Goal: Register for event/course

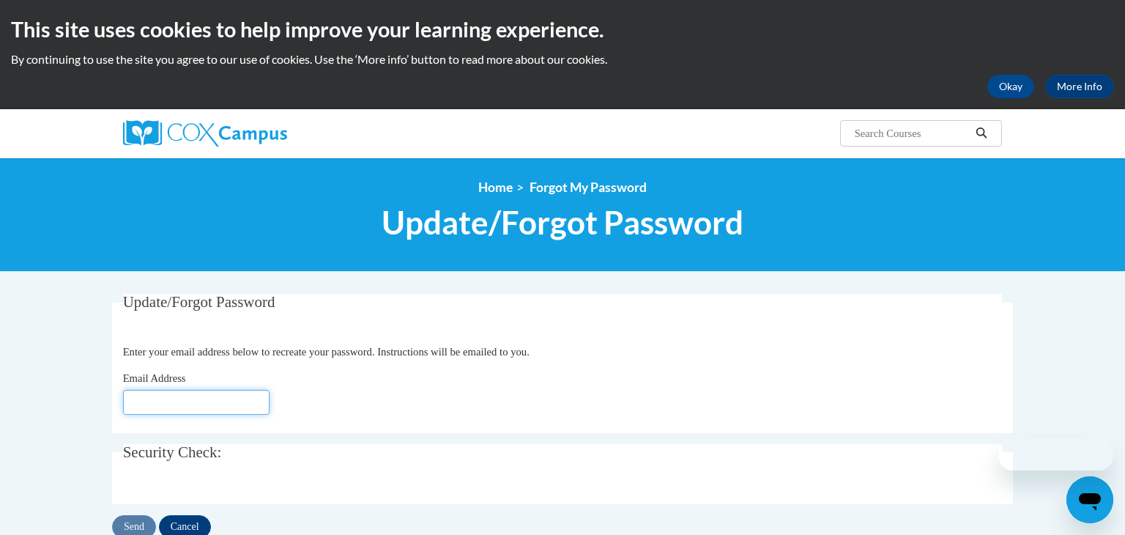
click at [239, 408] on input "Email Address" at bounding box center [196, 402] width 146 height 25
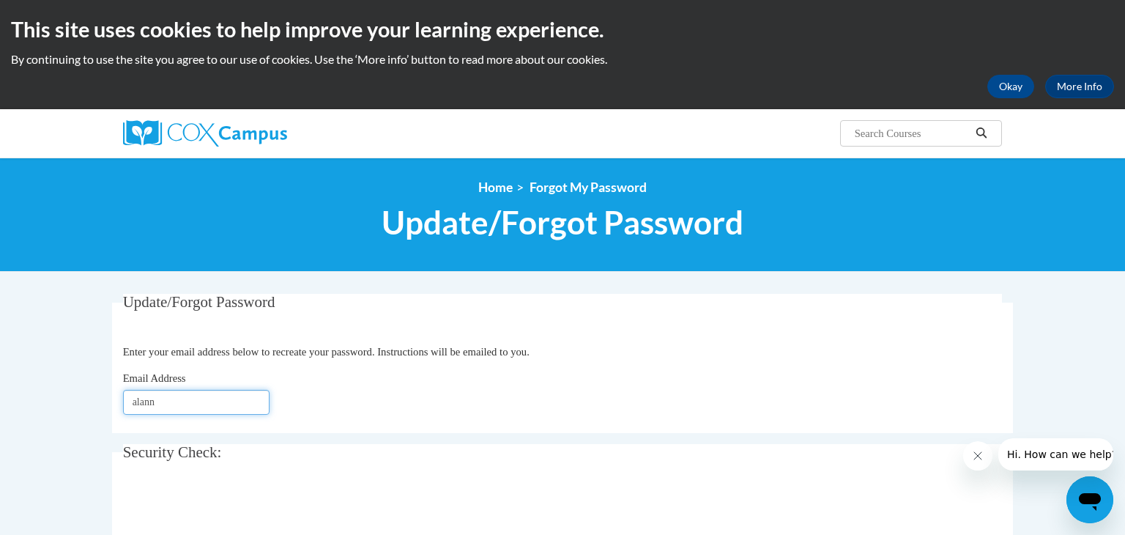
type input "alanna"
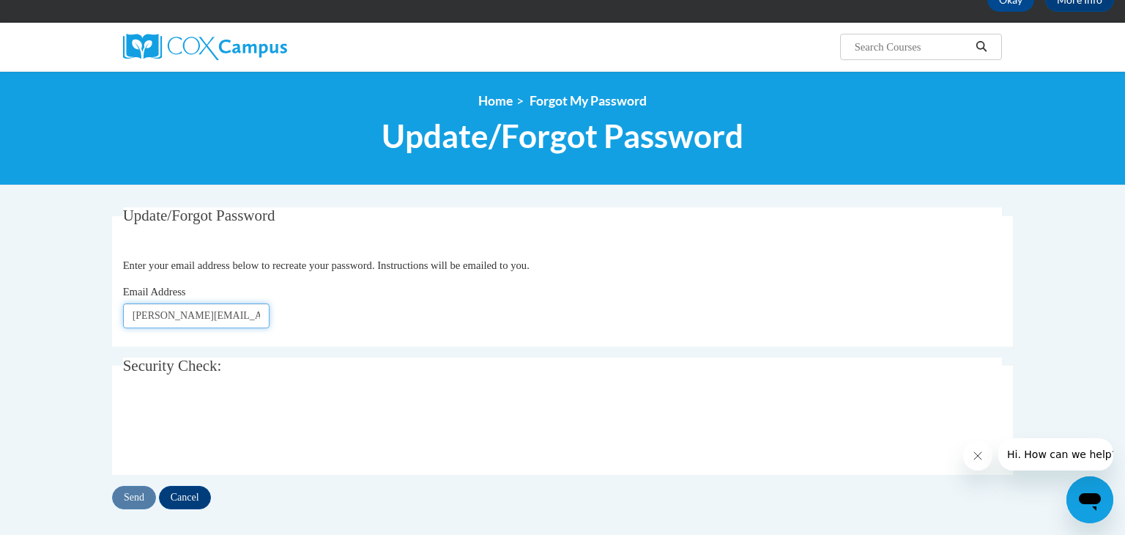
scroll to position [94, 0]
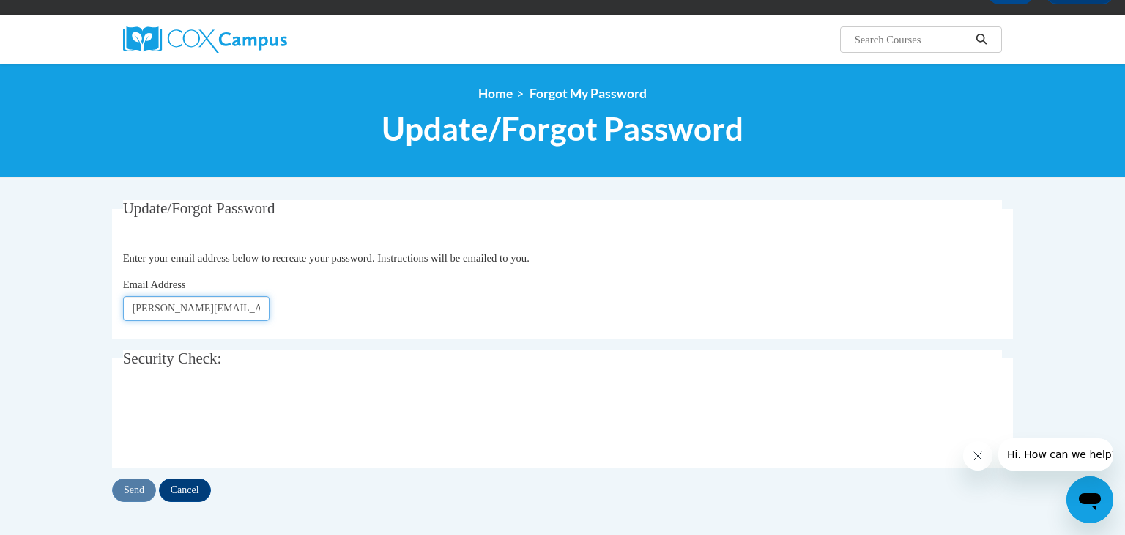
type input "Alanna.crandall@wrps.net"
click at [130, 489] on input "Send" at bounding box center [134, 489] width 44 height 23
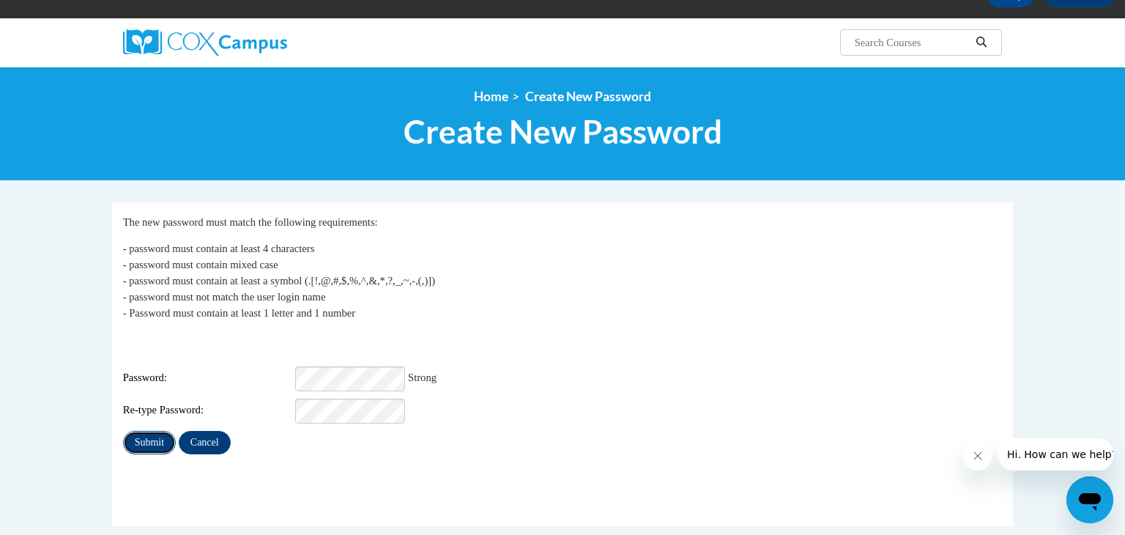
click at [150, 431] on input "Submit" at bounding box center [149, 442] width 53 height 23
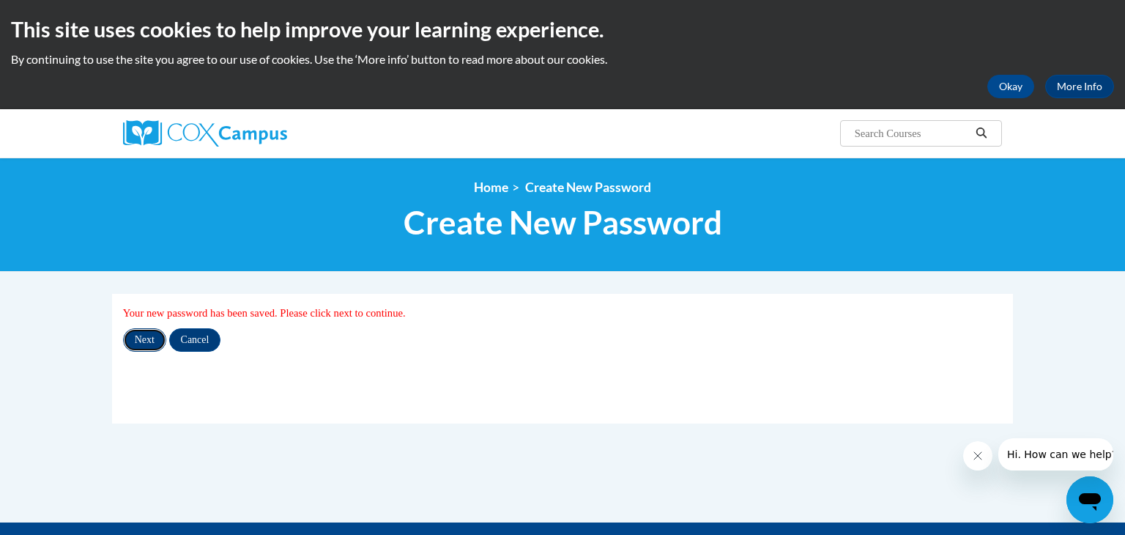
click at [145, 343] on input "Next" at bounding box center [144, 339] width 43 height 23
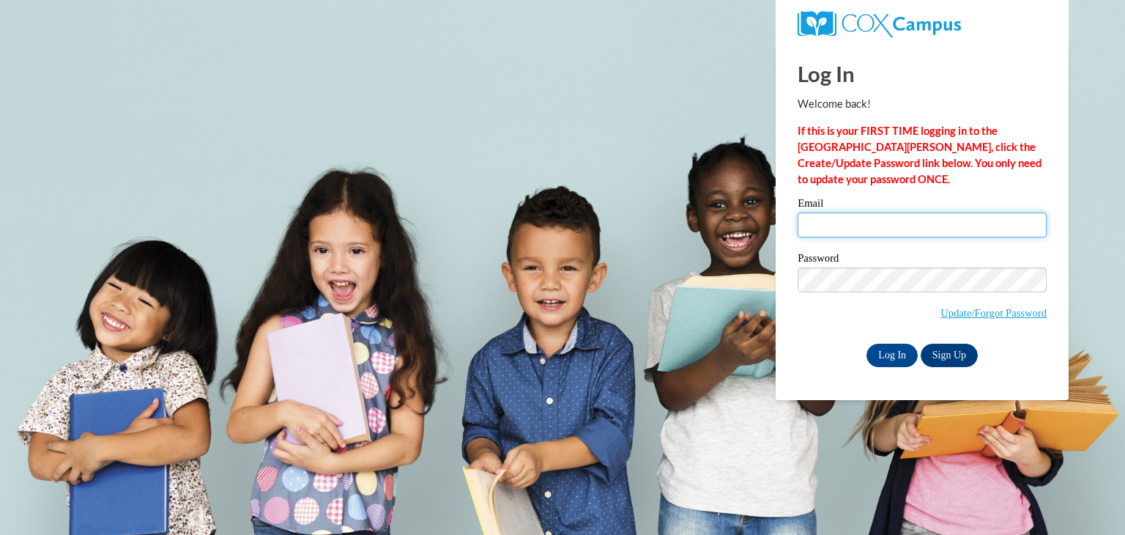
click at [874, 220] on input "Email" at bounding box center [922, 224] width 249 height 25
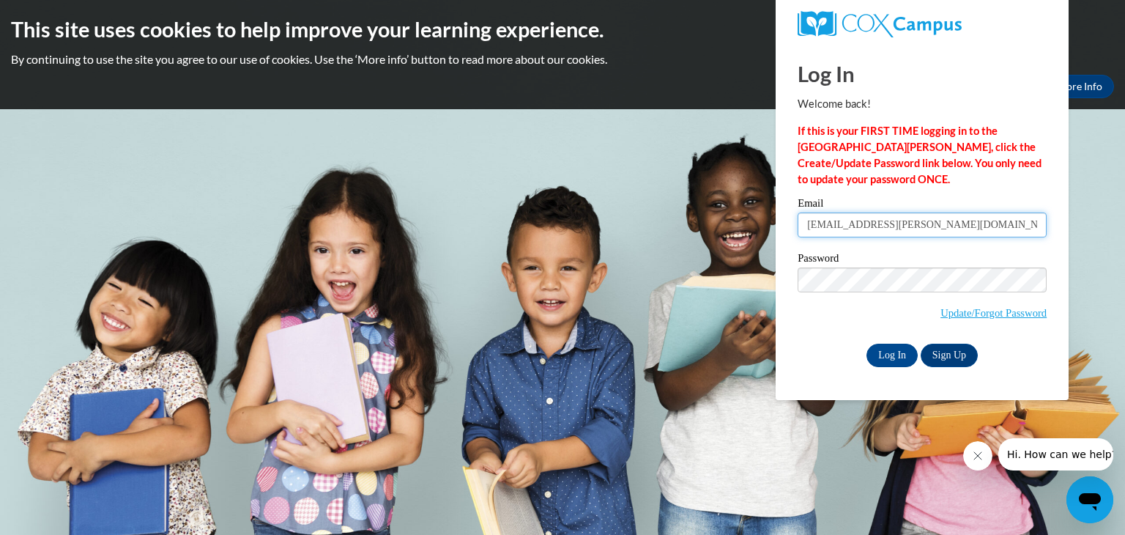
type input "alanna.crandall@wrps.net"
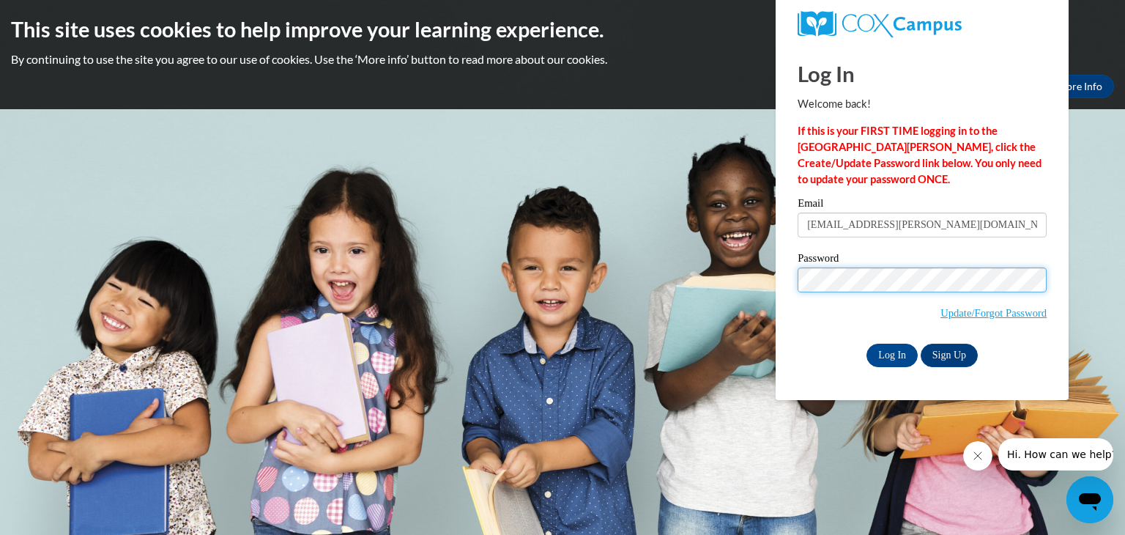
click at [866, 343] on input "Log In" at bounding box center [891, 354] width 51 height 23
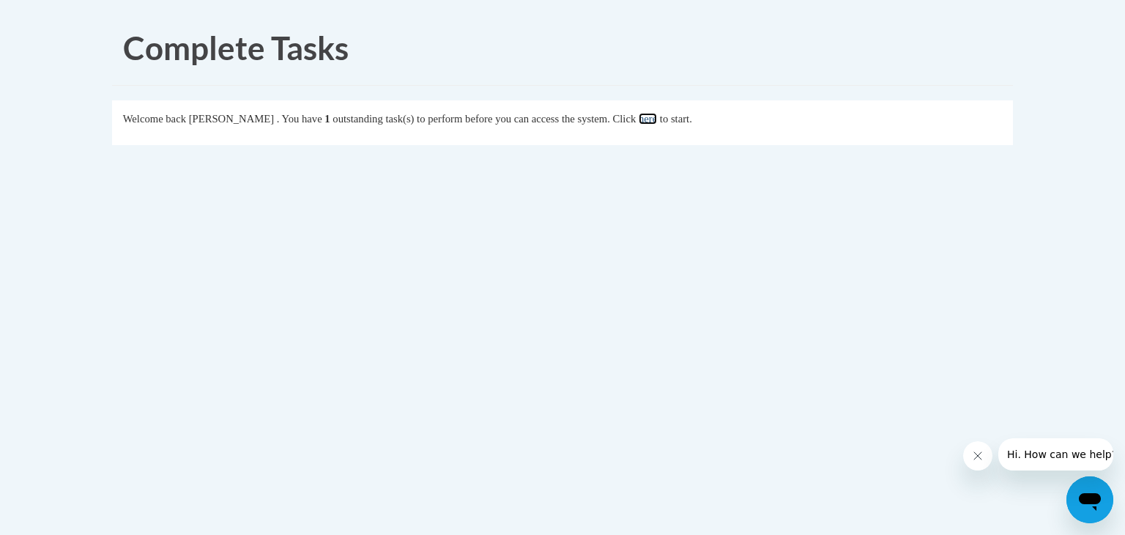
click at [657, 113] on link "here" at bounding box center [648, 119] width 18 height 12
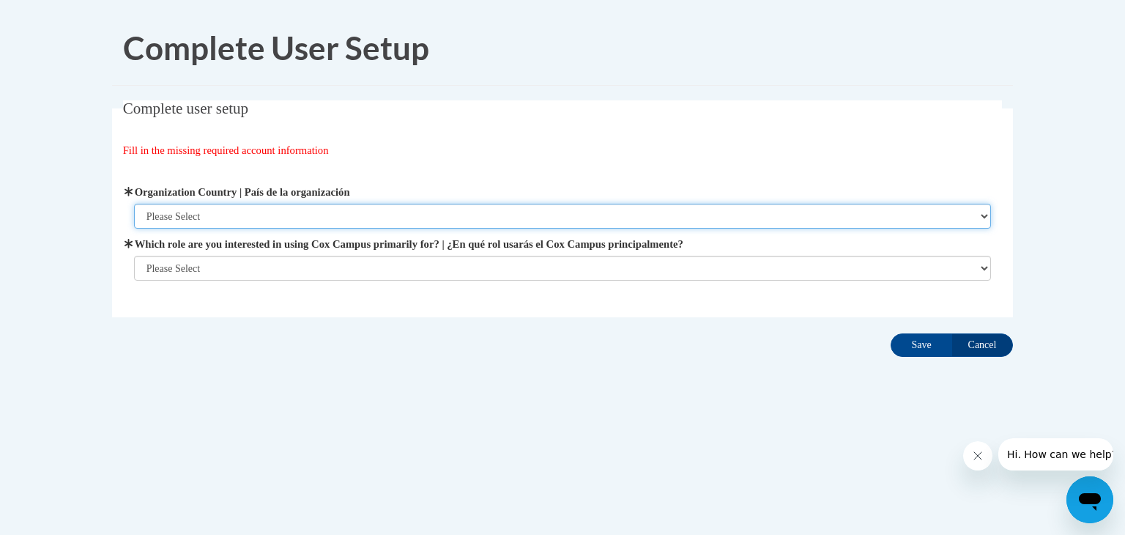
click at [688, 218] on select "Please Select United States | Estados Unidos Outside of the United States | Fue…" at bounding box center [563, 216] width 858 height 25
select select "ad49bcad-a171-4b2e-b99c-48b446064914"
click at [134, 204] on select "Please Select United States | Estados Unidos Outside of the United States | Fue…" at bounding box center [563, 216] width 858 height 25
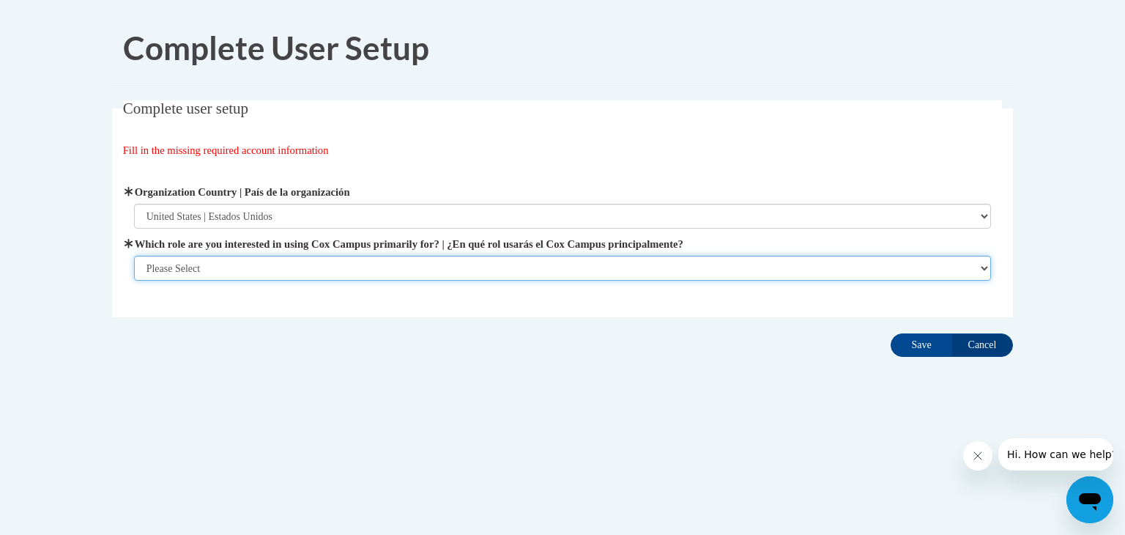
click at [680, 266] on select "Please Select College/University | Colegio/Universidad Community/Nonprofit Part…" at bounding box center [563, 268] width 858 height 25
select select "fbf2d438-af2f-41f8-98f1-81c410e29de3"
click at [134, 280] on select "Please Select College/University | Colegio/Universidad Community/Nonprofit Part…" at bounding box center [563, 268] width 858 height 25
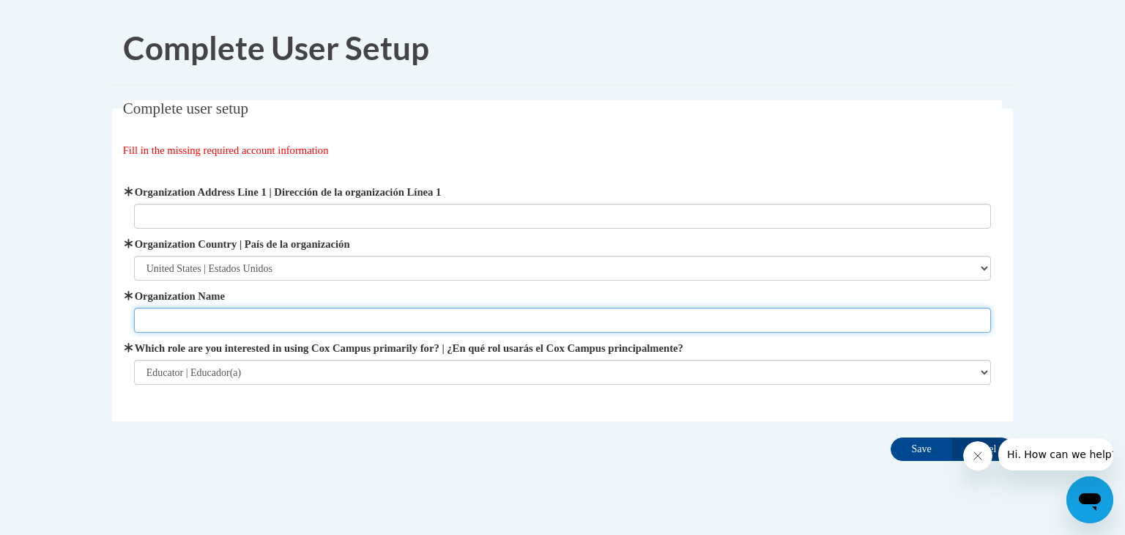
click at [477, 313] on input "Organization Name" at bounding box center [563, 320] width 858 height 25
type input "Wisconsin Rapids Public Schools"
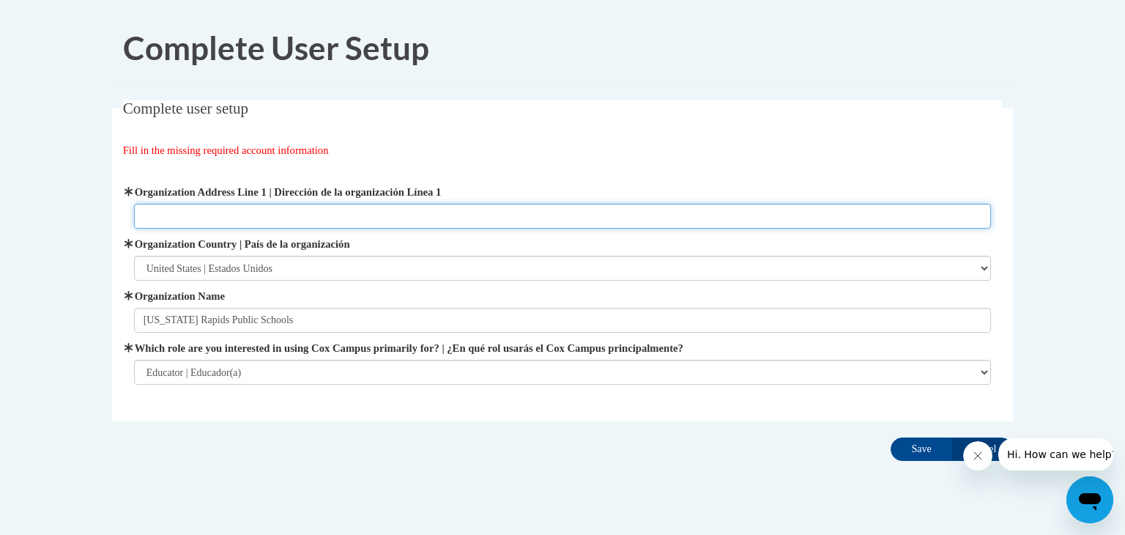
click at [373, 210] on input "Organization Address Line 1 | Dirección de la organización Línea 1" at bounding box center [563, 216] width 858 height 25
type input "510 Peach St Wisconsin Rapids, Wi 54494"
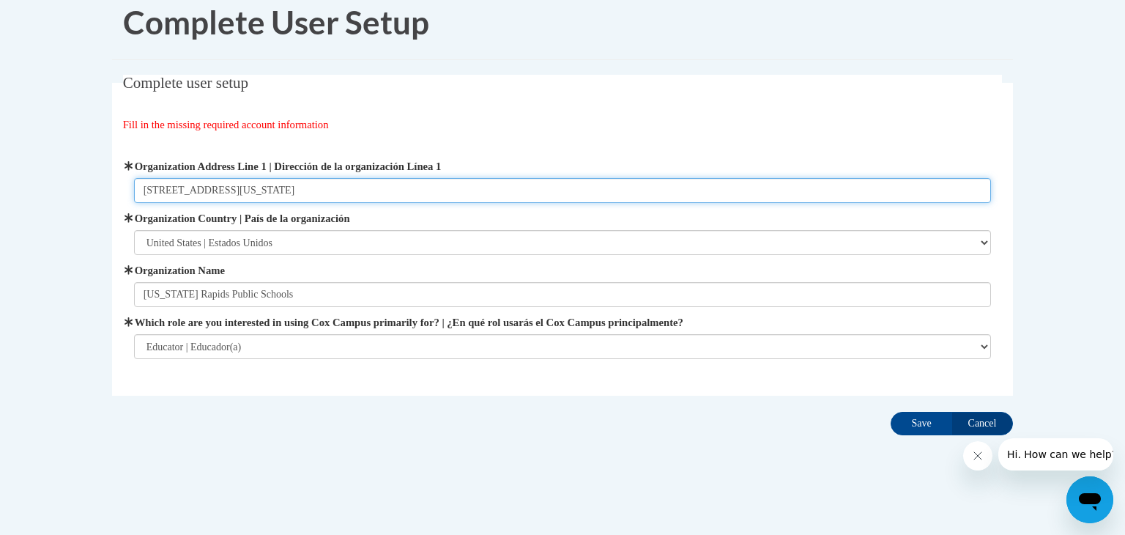
scroll to position [30, 0]
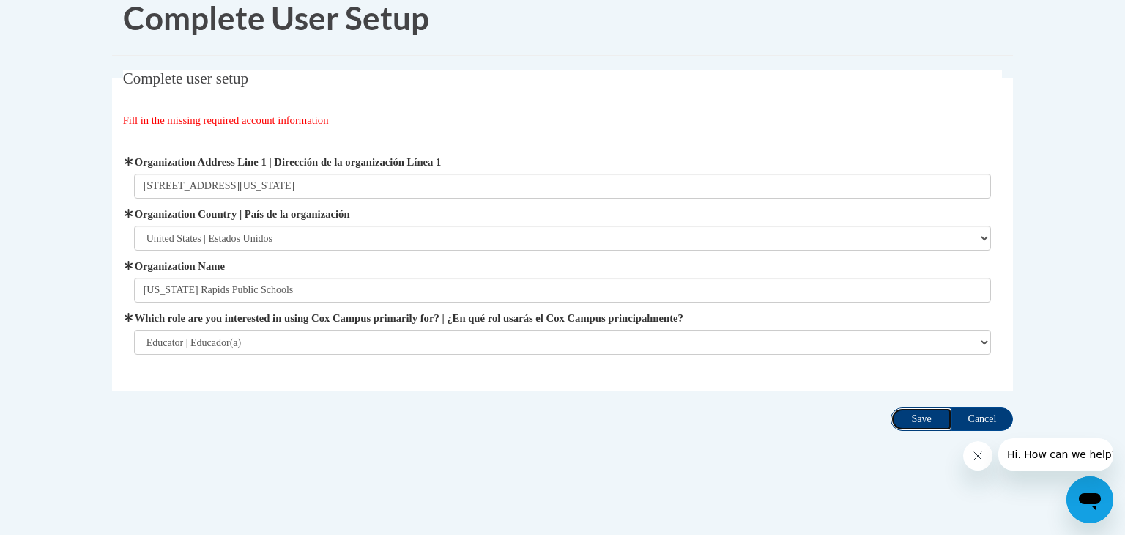
click at [907, 420] on input "Save" at bounding box center [922, 418] width 62 height 23
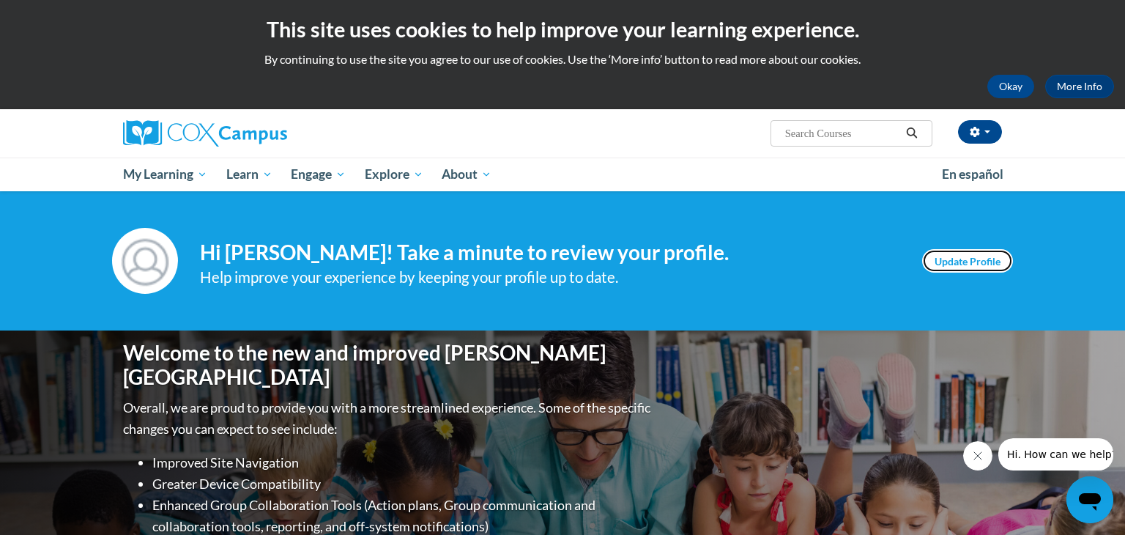
click at [992, 256] on link "Update Profile" at bounding box center [967, 260] width 91 height 23
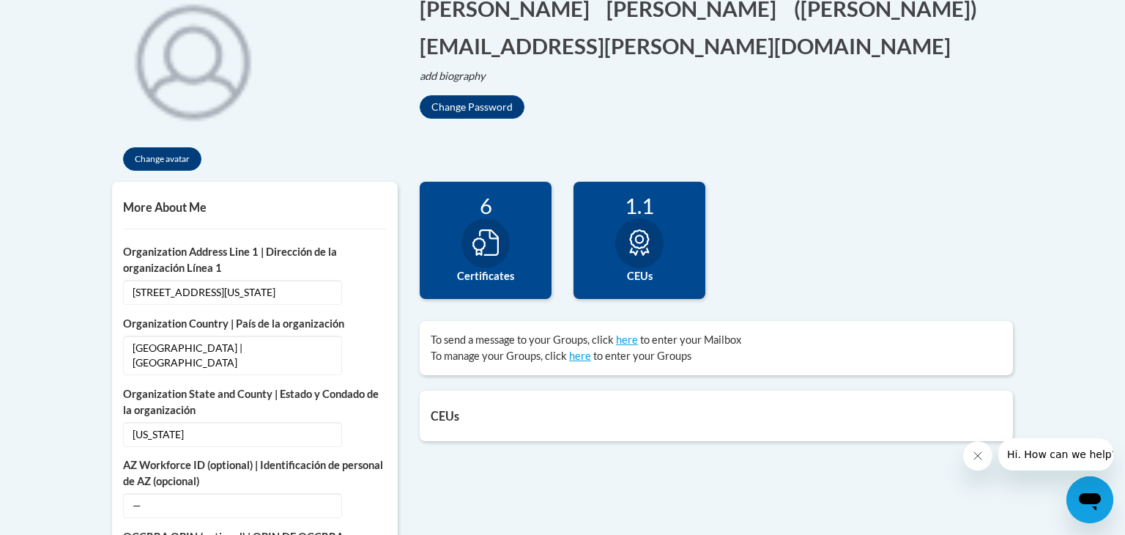
scroll to position [349, 0]
click at [465, 261] on div "6 Certificates" at bounding box center [486, 240] width 132 height 117
click at [525, 227] on div "6 Certificates" at bounding box center [486, 240] width 132 height 117
click at [482, 229] on icon at bounding box center [485, 242] width 26 height 26
click at [630, 229] on icon at bounding box center [639, 242] width 26 height 26
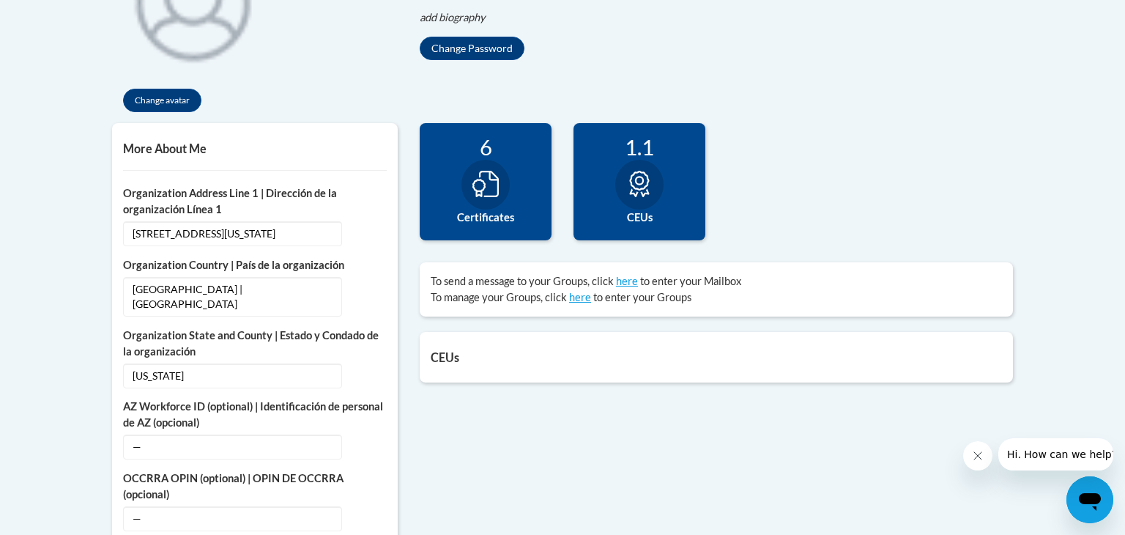
scroll to position [0, 0]
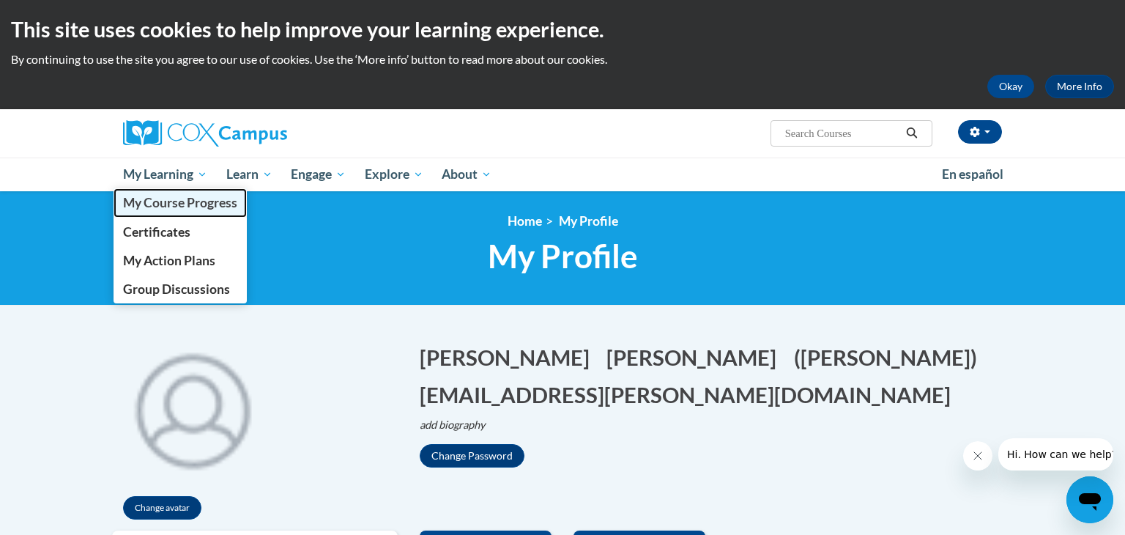
click at [194, 200] on span "My Course Progress" at bounding box center [180, 202] width 114 height 15
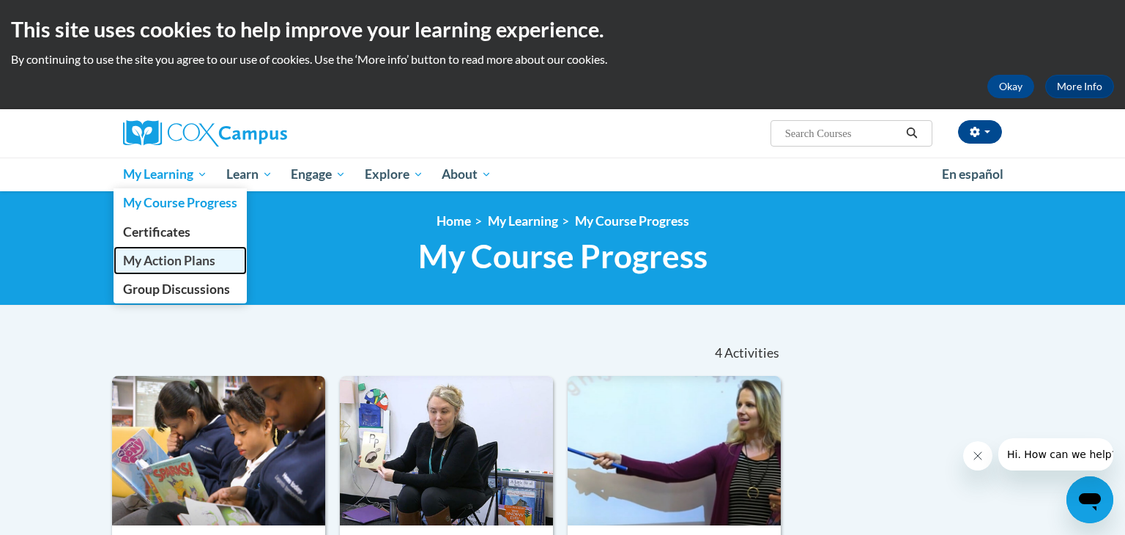
click at [196, 249] on link "My Action Plans" at bounding box center [180, 260] width 133 height 29
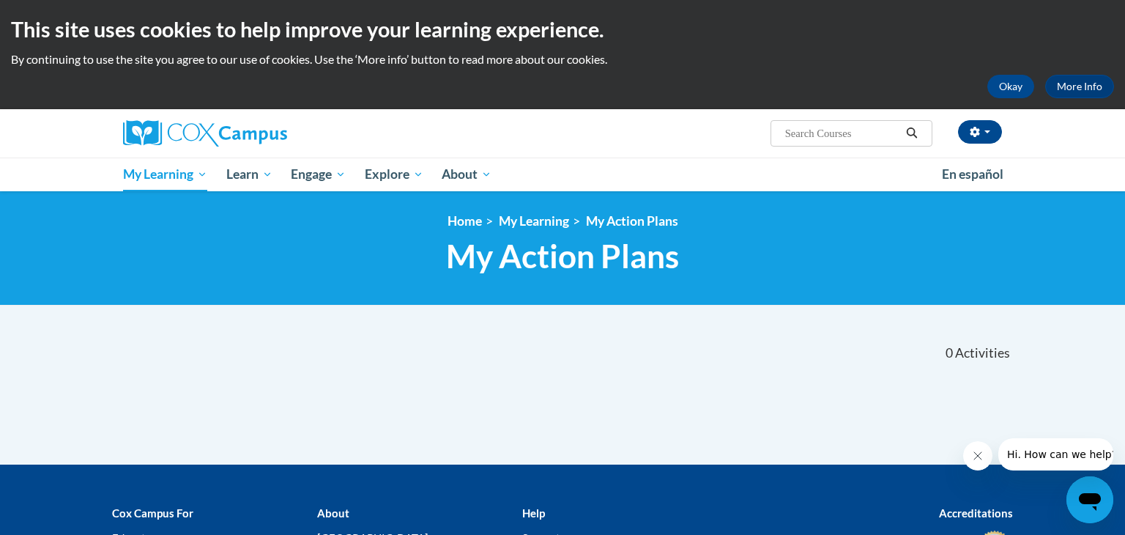
click at [809, 138] on input "Search..." at bounding box center [842, 134] width 117 height 18
type input "meaningful read alouds"
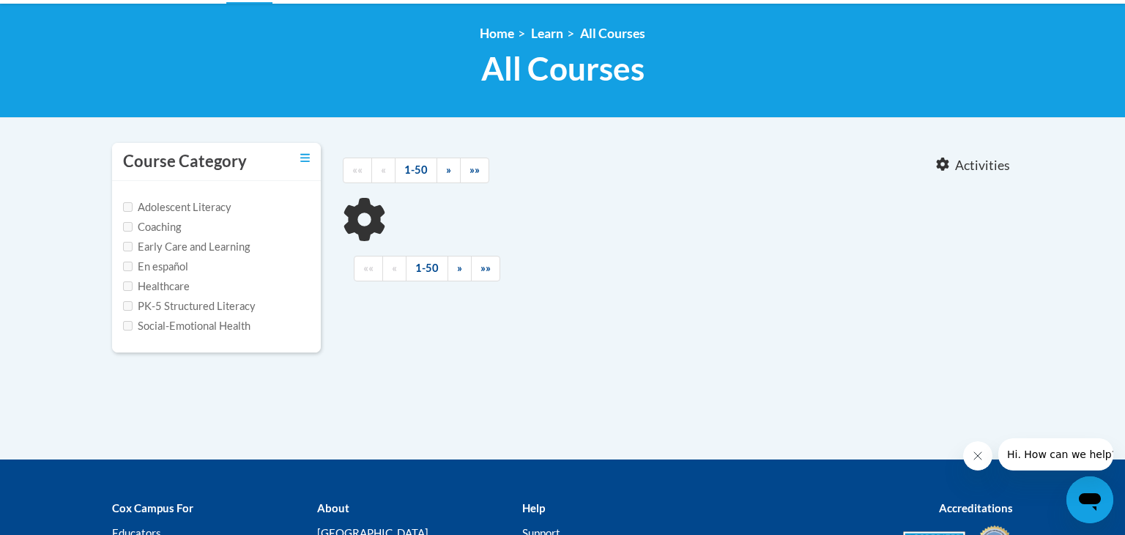
scroll to position [188, 0]
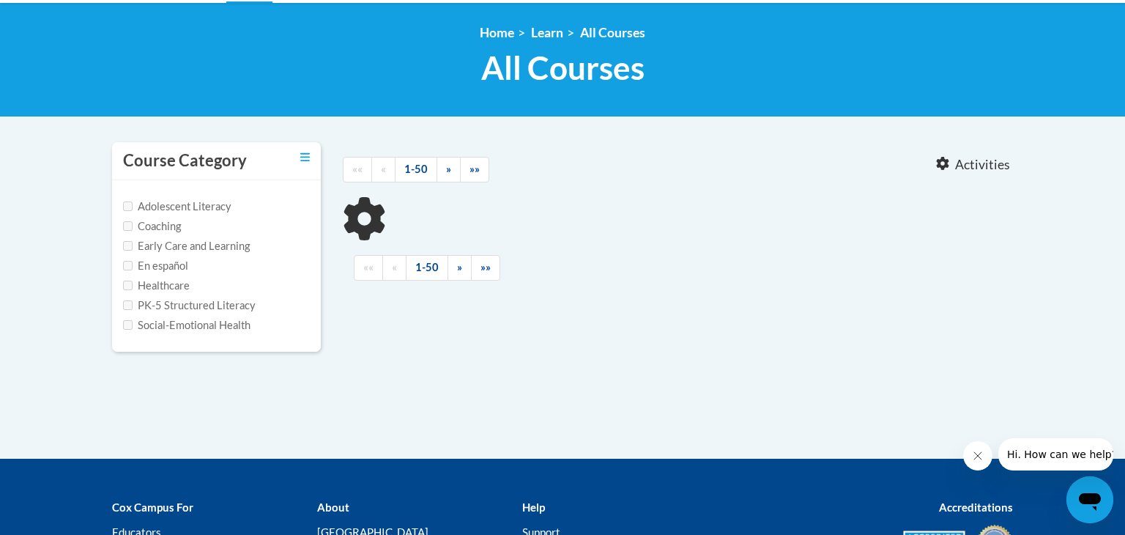
type input "meaningful read alouds"
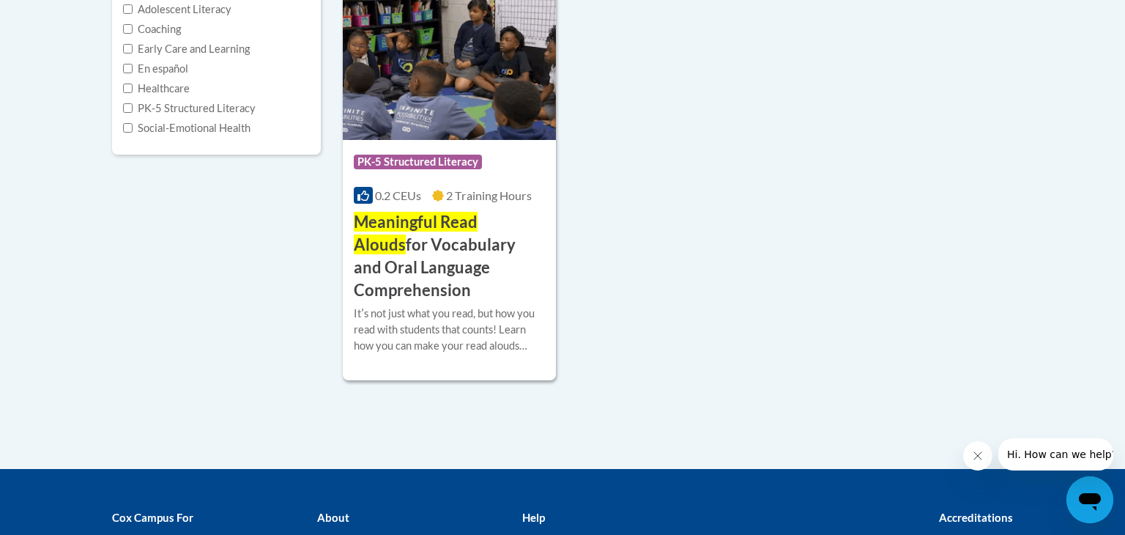
scroll to position [387, 0]
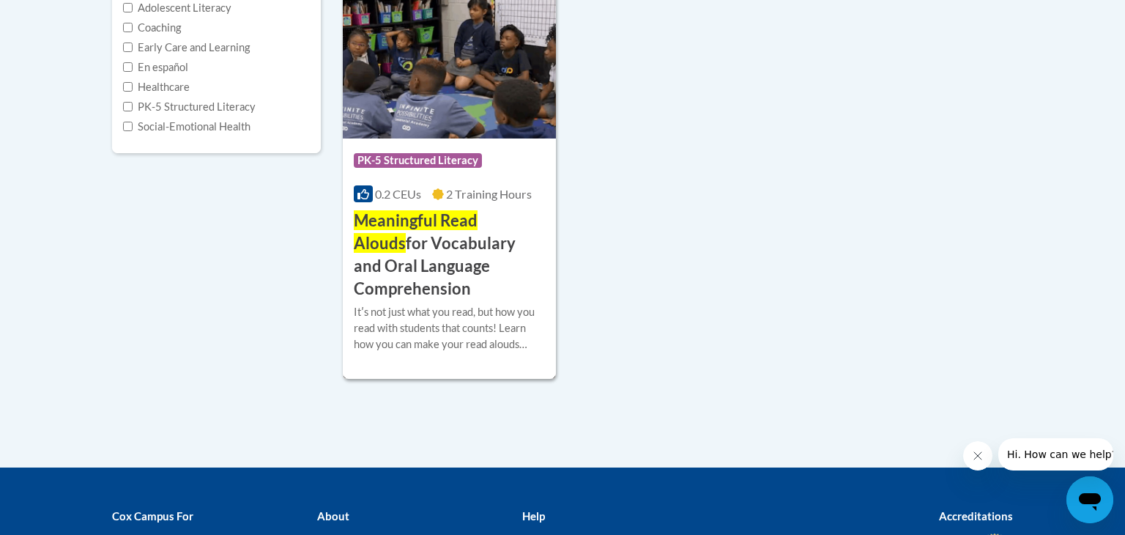
click at [456, 242] on h3 "Meaningful Read Alouds for Vocabulary and Oral Language Comprehension" at bounding box center [449, 254] width 191 height 90
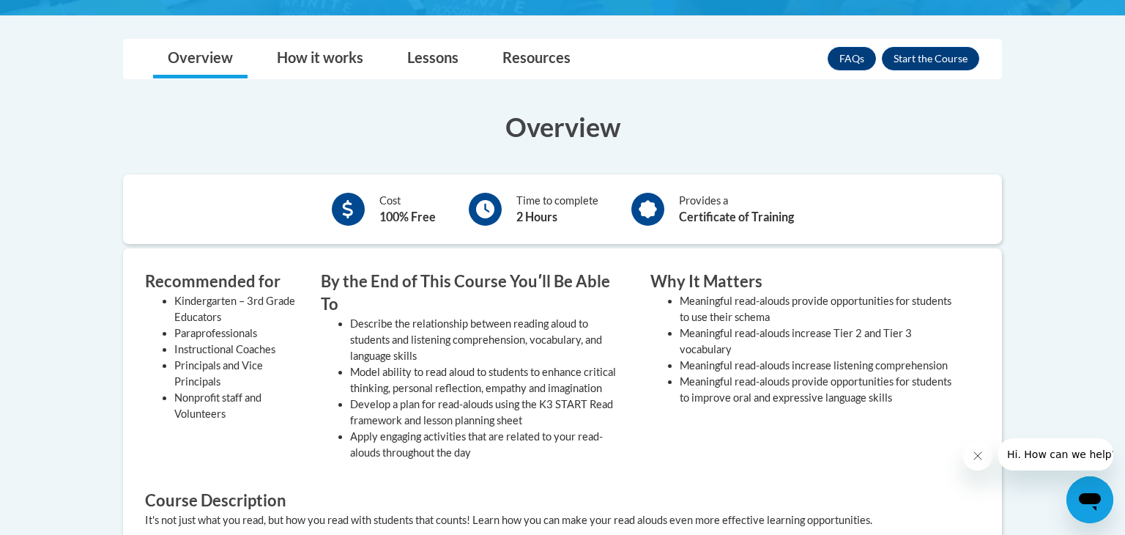
scroll to position [416, 0]
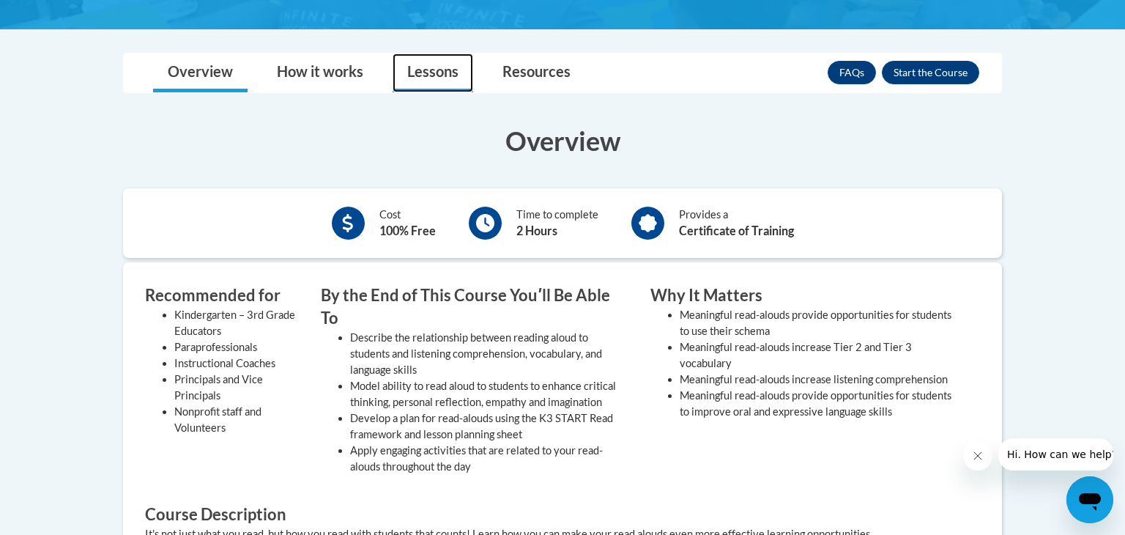
click at [406, 60] on link "Lessons" at bounding box center [433, 72] width 81 height 39
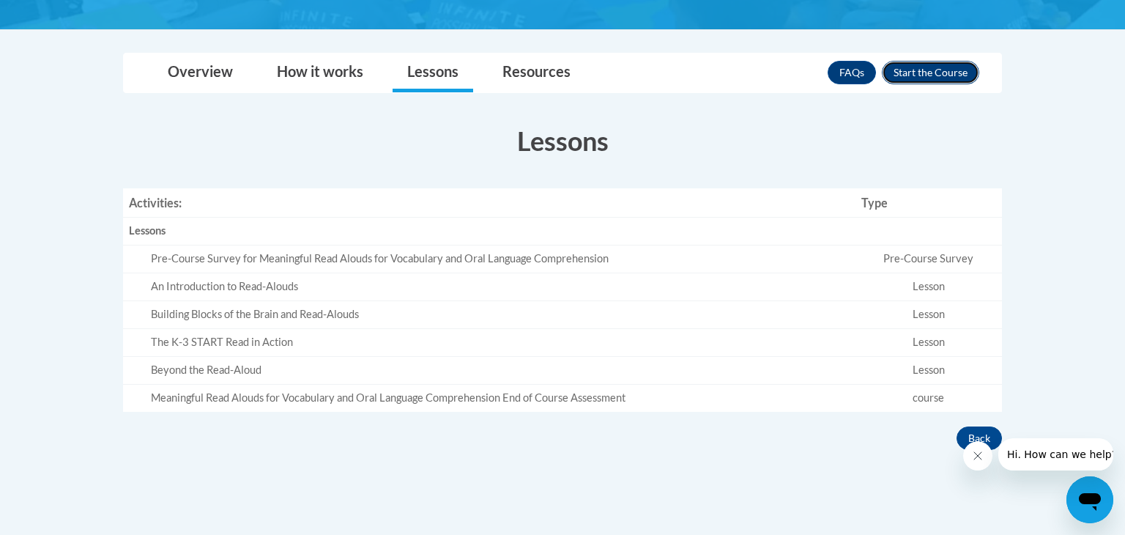
click at [913, 70] on button "Enroll" at bounding box center [930, 72] width 97 height 23
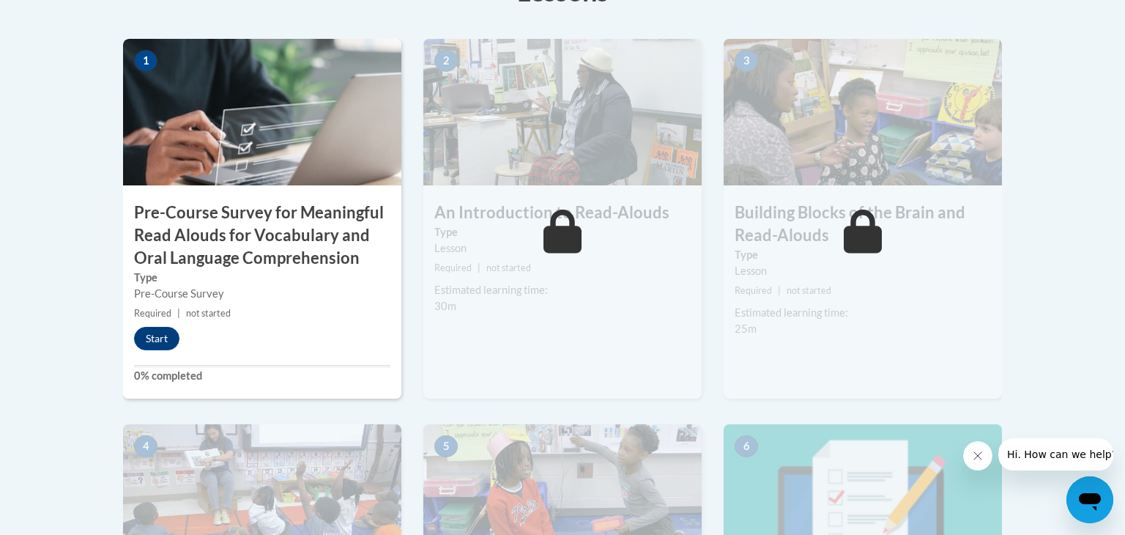
scroll to position [488, 0]
click at [160, 340] on button "Start" at bounding box center [156, 337] width 45 height 23
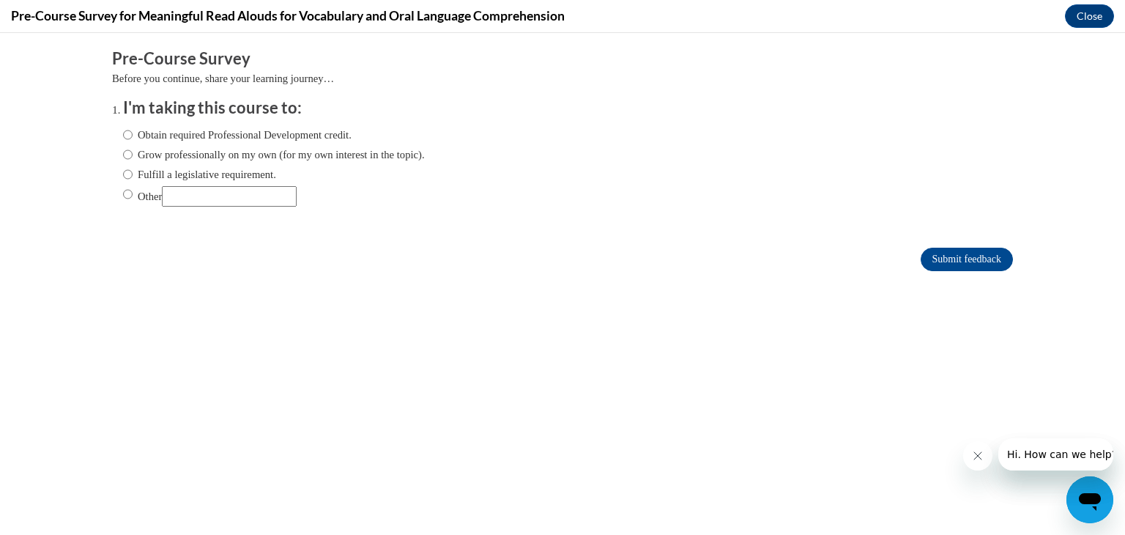
scroll to position [0, 0]
click at [250, 133] on label "Obtain required Professional Development credit." at bounding box center [237, 135] width 229 height 16
click at [133, 133] on input "Obtain required Professional Development credit." at bounding box center [128, 135] width 10 height 16
radio input "true"
click at [936, 264] on input "Submit feedback" at bounding box center [967, 259] width 92 height 23
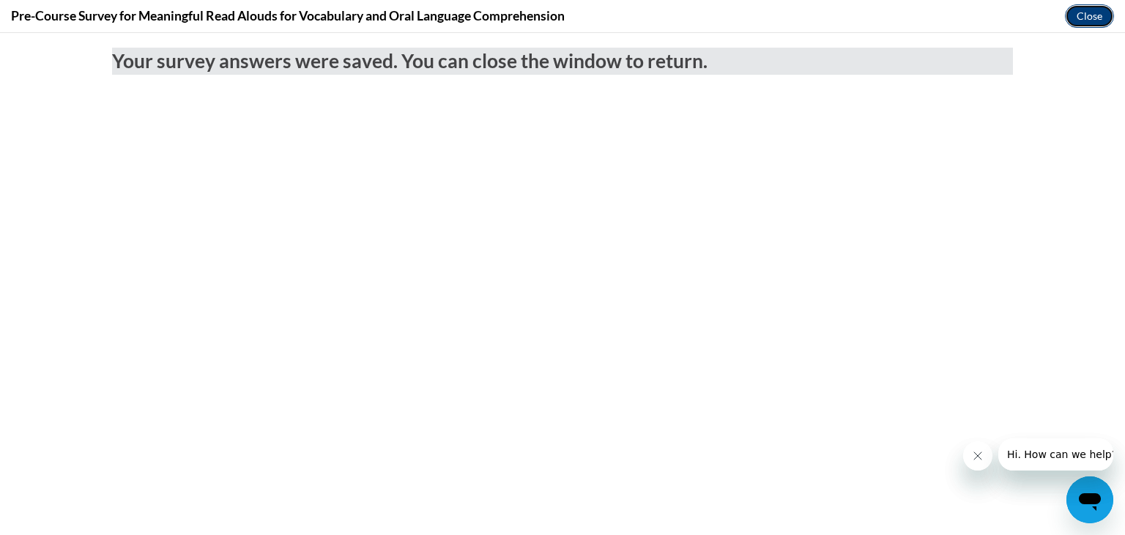
click at [1088, 21] on button "Close" at bounding box center [1089, 15] width 49 height 23
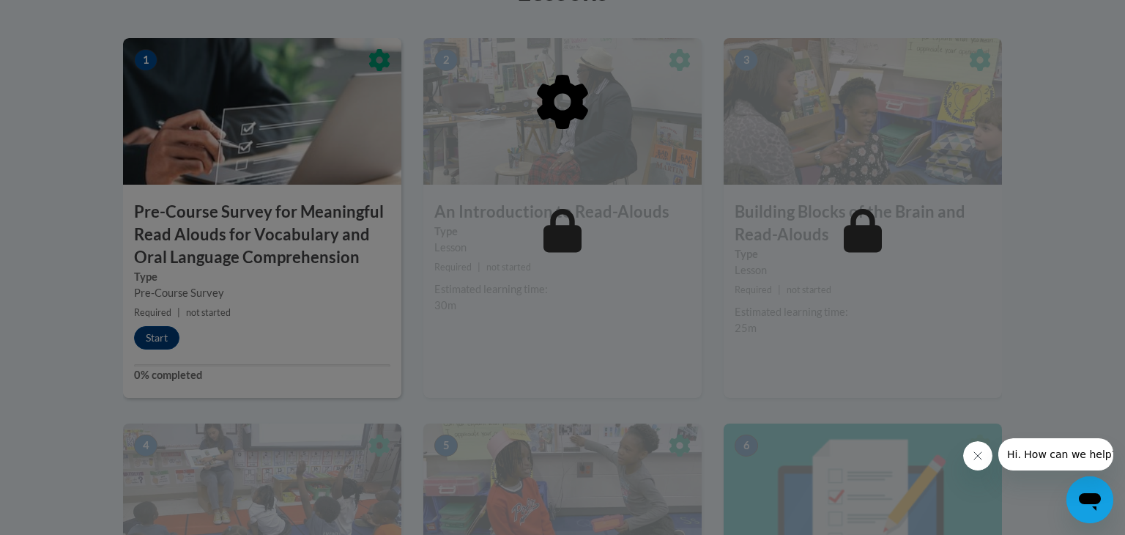
click at [985, 463] on button "Close message from company" at bounding box center [977, 455] width 29 height 29
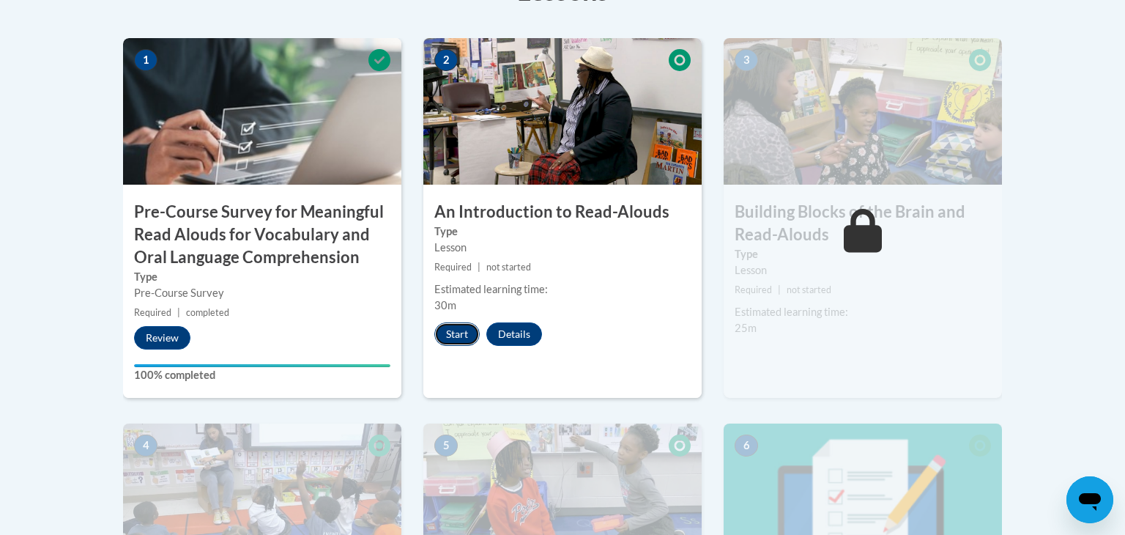
click at [458, 338] on button "Start" at bounding box center [456, 333] width 45 height 23
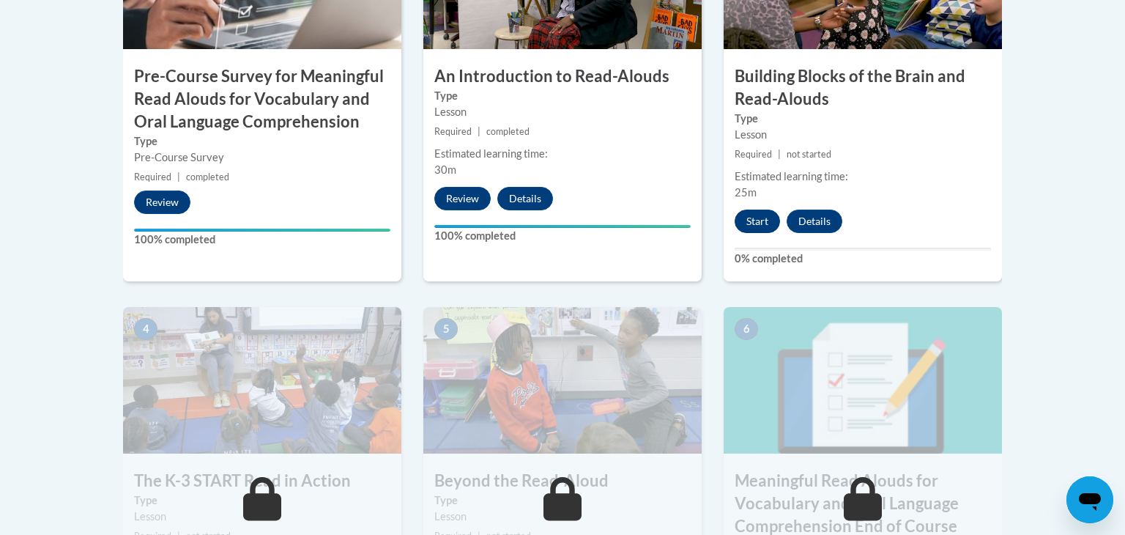
scroll to position [624, 0]
click at [760, 216] on button "Start" at bounding box center [757, 220] width 45 height 23
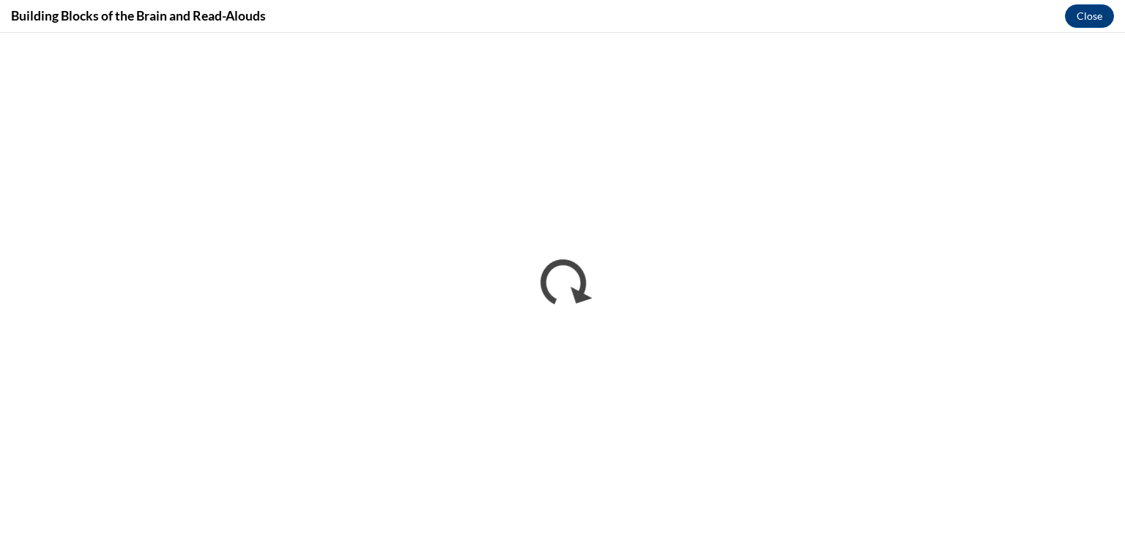
scroll to position [0, 0]
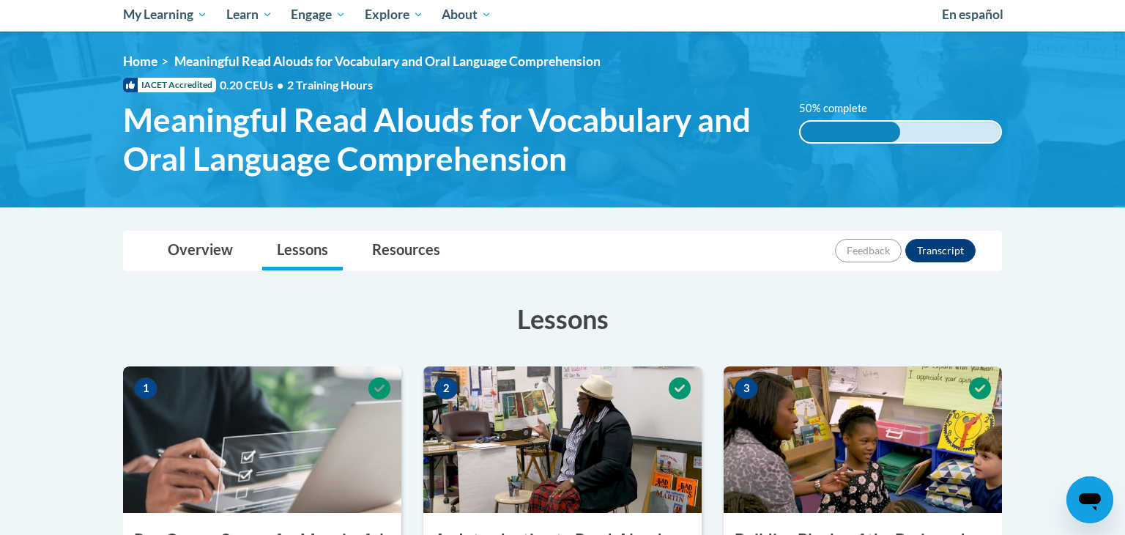
scroll to position [150, 0]
